Goal: Information Seeking & Learning: Learn about a topic

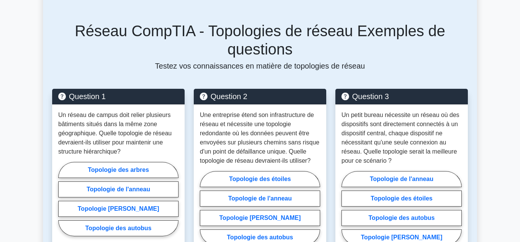
scroll to position [674, 0]
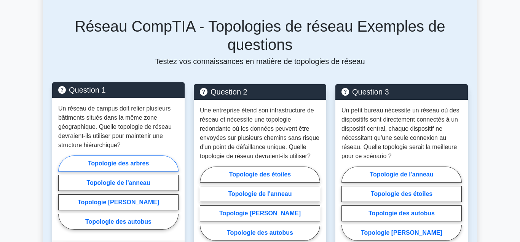
click at [119, 155] on label "Topologie des arbres" at bounding box center [118, 163] width 120 height 16
click at [63, 192] on input "Topologie des arbres" at bounding box center [60, 194] width 5 height 5
radio input "true"
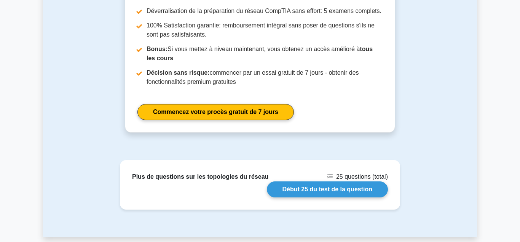
scroll to position [1313, 0]
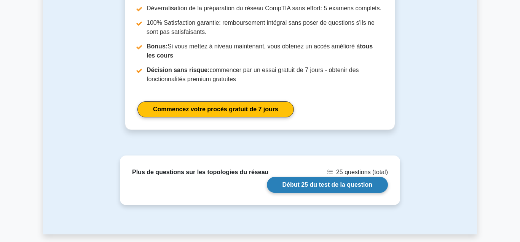
click at [342, 176] on link "Début 25 du test de la question" at bounding box center [327, 184] width 121 height 16
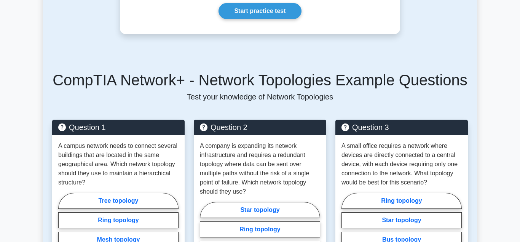
scroll to position [575, 0]
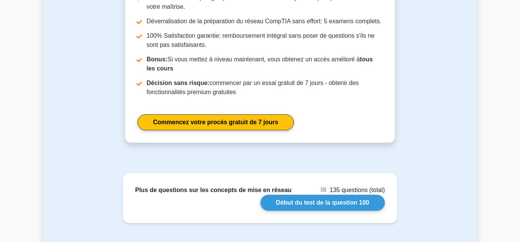
scroll to position [1003, 0]
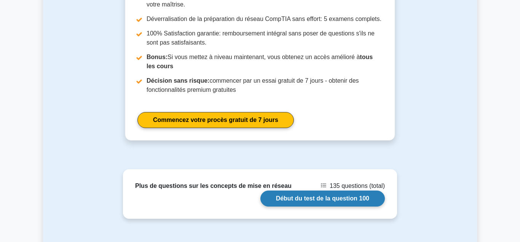
click at [350, 192] on link "Début du test de la question 100" at bounding box center [322, 198] width 124 height 16
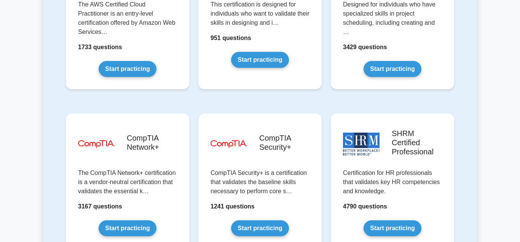
scroll to position [1394, 0]
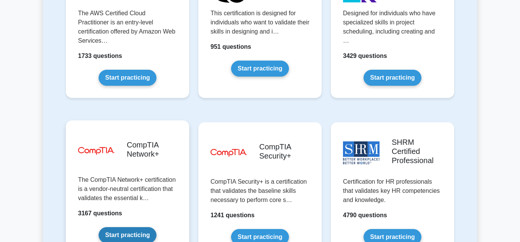
click at [135, 227] on link "Start practicing" at bounding box center [127, 235] width 57 height 16
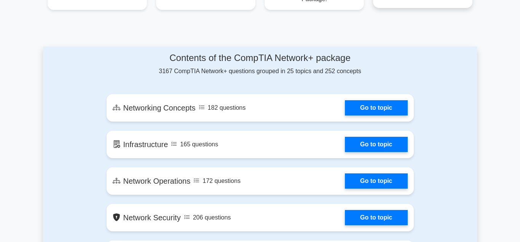
scroll to position [392, 0]
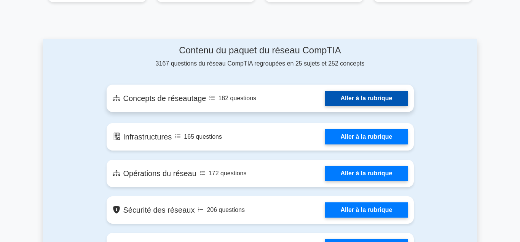
click at [350, 98] on link "Aller à la rubrique" at bounding box center [366, 98] width 82 height 15
